Goal: Task Accomplishment & Management: Manage account settings

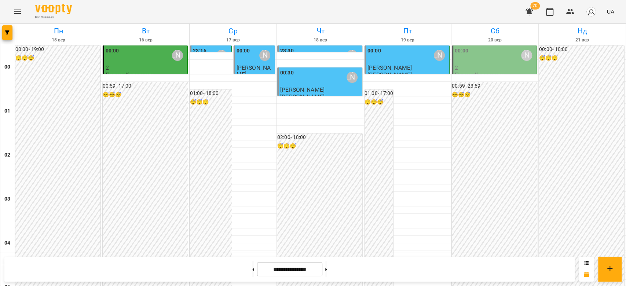
scroll to position [848, 0]
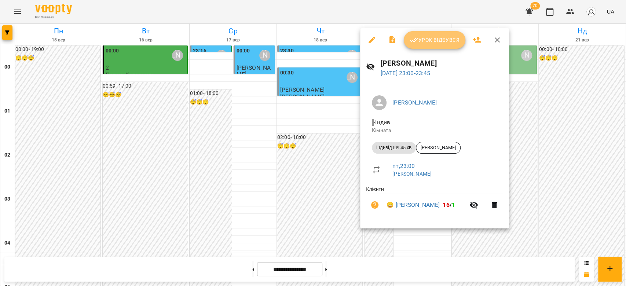
click at [431, 43] on span "Урок відбувся" at bounding box center [435, 40] width 50 height 9
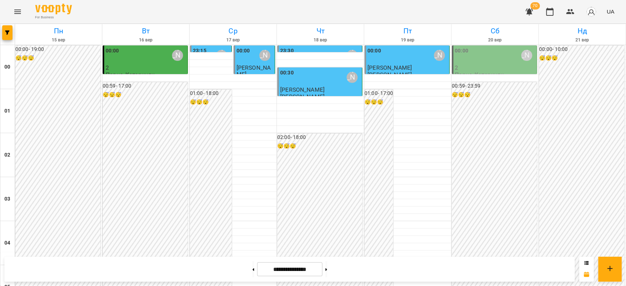
scroll to position [848, 0]
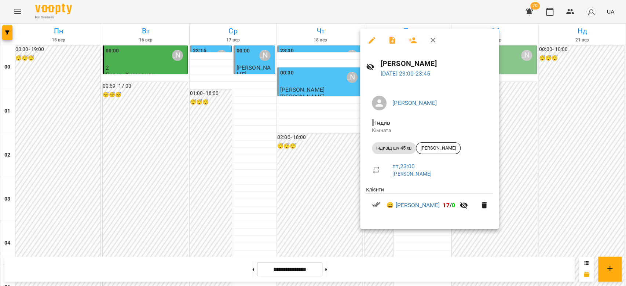
click at [56, 227] on div at bounding box center [313, 143] width 626 height 286
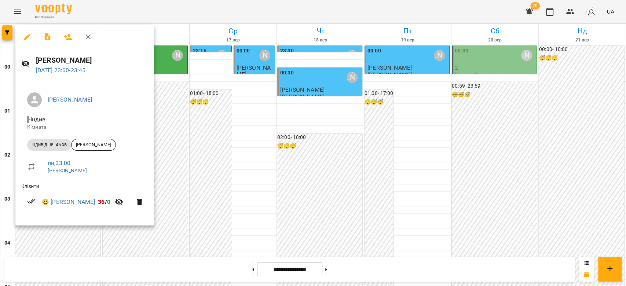
click at [245, 200] on div at bounding box center [313, 143] width 626 height 286
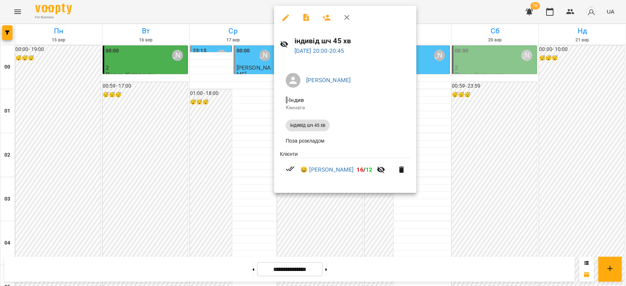
drag, startPoint x: 490, startPoint y: 157, endPoint x: 454, endPoint y: 128, distance: 46.9
click at [487, 157] on div at bounding box center [313, 143] width 626 height 286
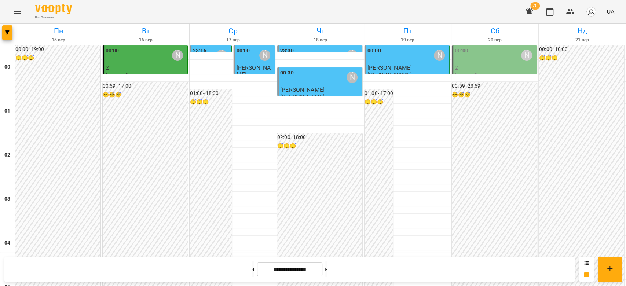
scroll to position [701, 0]
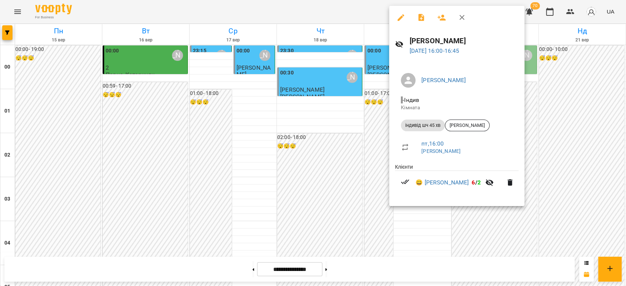
click at [301, 93] on div at bounding box center [313, 143] width 626 height 286
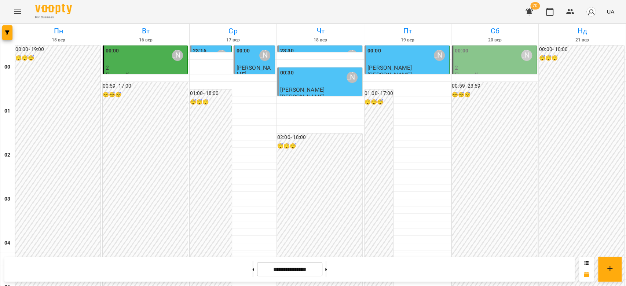
scroll to position [848, 0]
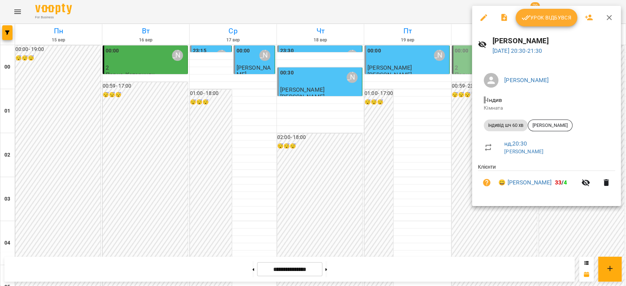
click at [445, 174] on div at bounding box center [313, 143] width 626 height 286
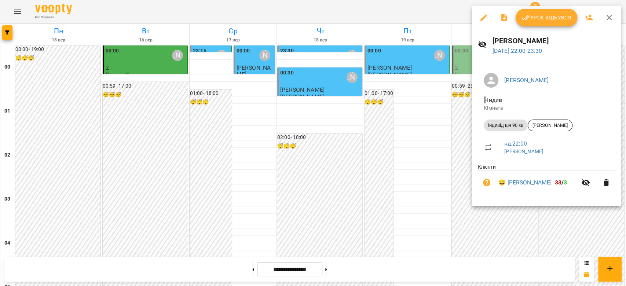
click at [501, 224] on div at bounding box center [313, 143] width 626 height 286
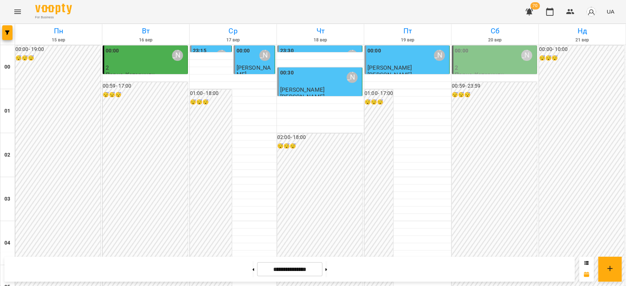
scroll to position [652, 0]
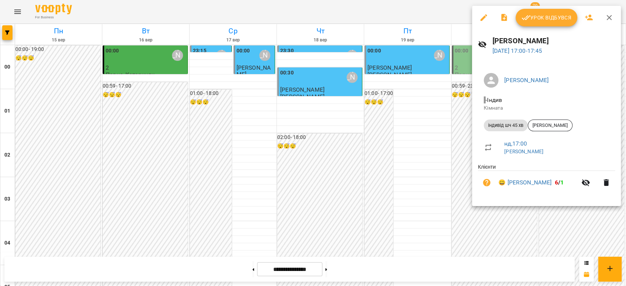
click at [490, 248] on div at bounding box center [313, 143] width 626 height 286
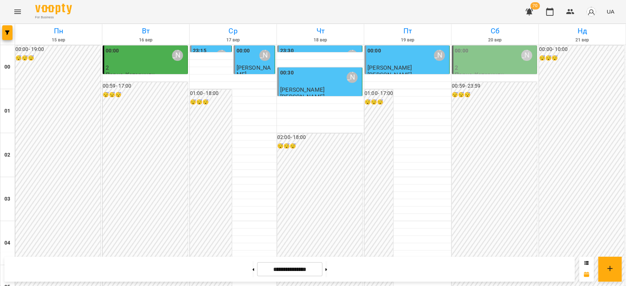
scroll to position [0, 0]
click at [387, 60] on div "00:00 [PERSON_NAME]" at bounding box center [407, 55] width 80 height 17
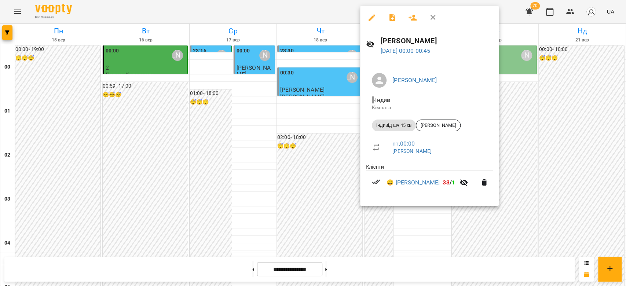
click at [125, 158] on div at bounding box center [313, 143] width 626 height 286
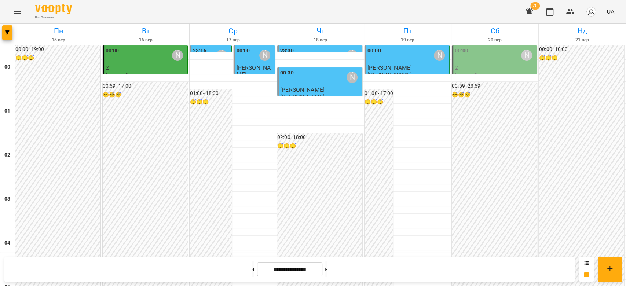
click at [495, 58] on div "00:00 [PERSON_NAME]" at bounding box center [495, 55] width 80 height 17
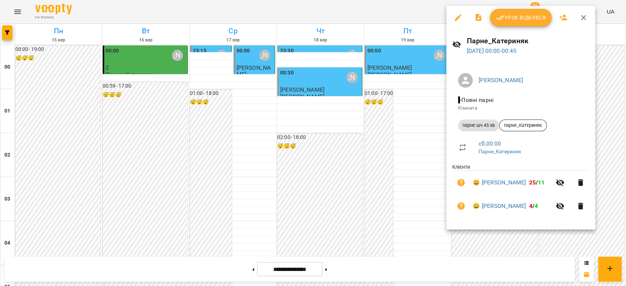
click at [366, 185] on div at bounding box center [313, 143] width 626 height 286
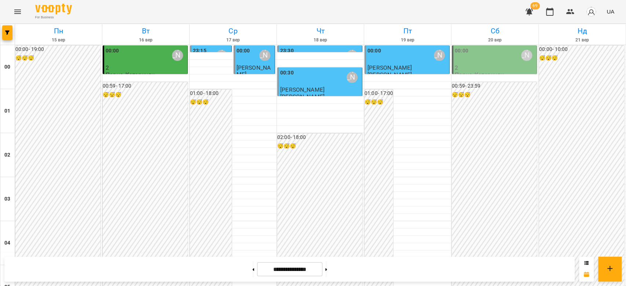
click at [479, 62] on div "00:00 [PERSON_NAME]" at bounding box center [495, 55] width 80 height 17
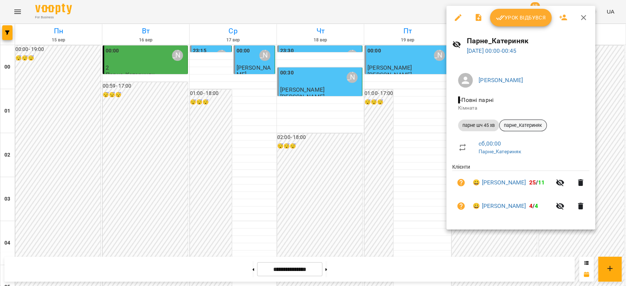
click at [531, 126] on span "парне_Катериняк" at bounding box center [522, 125] width 47 height 7
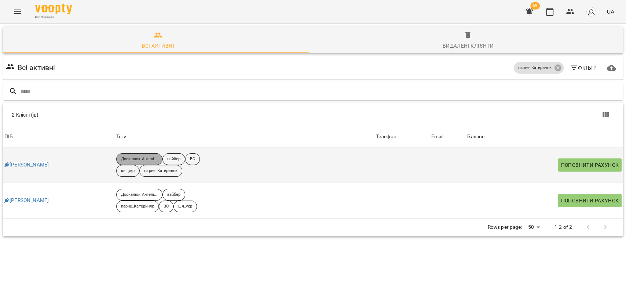
click at [149, 159] on p "Доскалюк Ангеліна" at bounding box center [139, 159] width 37 height 6
